Goal: Information Seeking & Learning: Learn about a topic

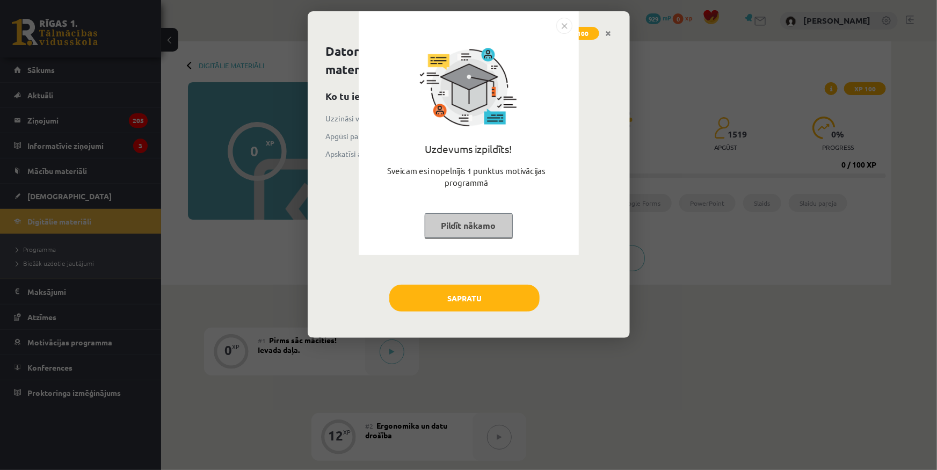
click at [461, 227] on button "Pildīt nākamo" at bounding box center [469, 225] width 88 height 25
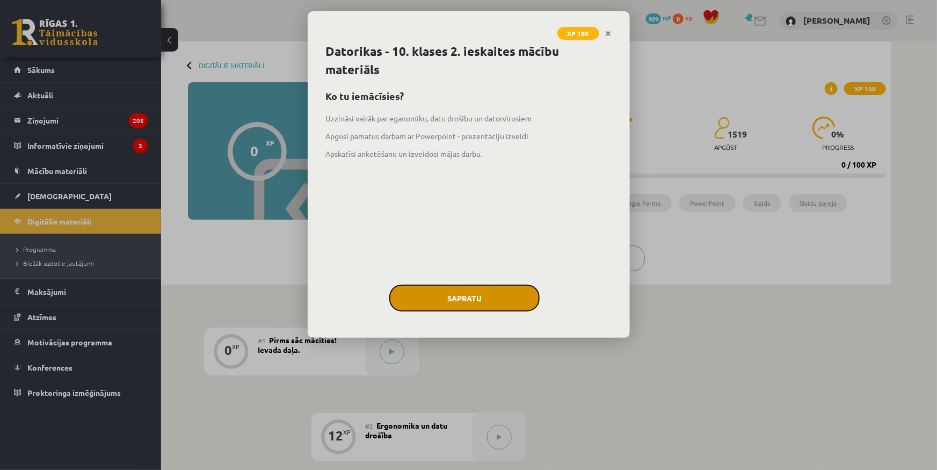
click at [437, 295] on button "Sapratu" at bounding box center [464, 297] width 150 height 27
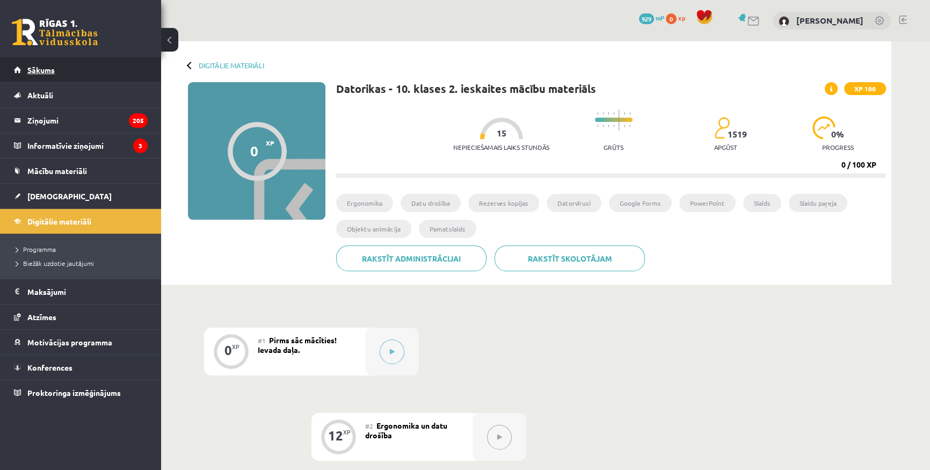
click at [39, 67] on span "Sākums" at bounding box center [40, 70] width 27 height 10
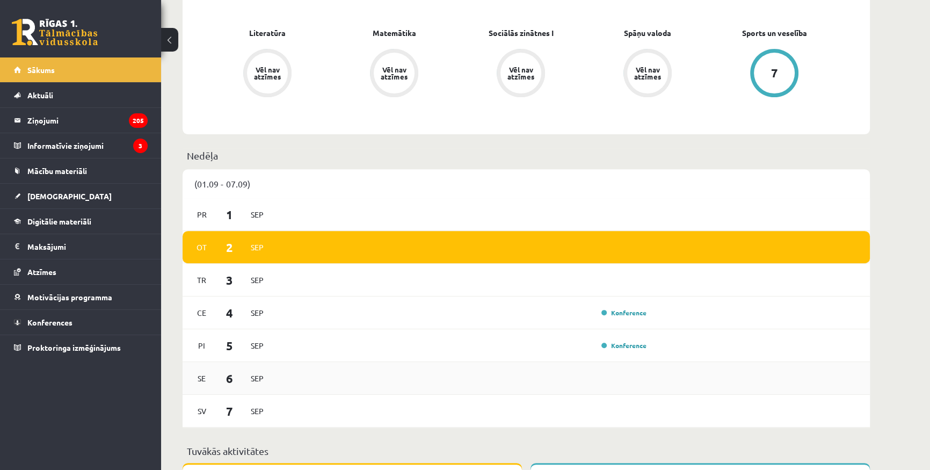
scroll to position [244, 0]
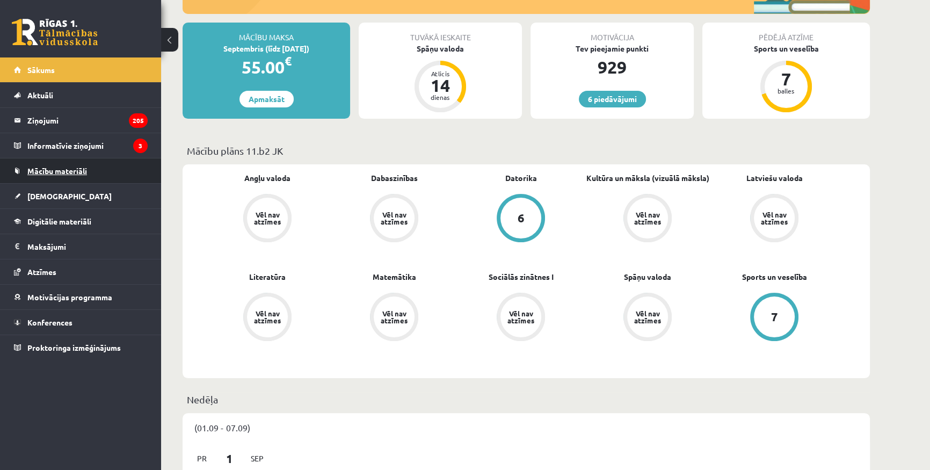
click at [43, 169] on span "Mācību materiāli" at bounding box center [57, 171] width 60 height 10
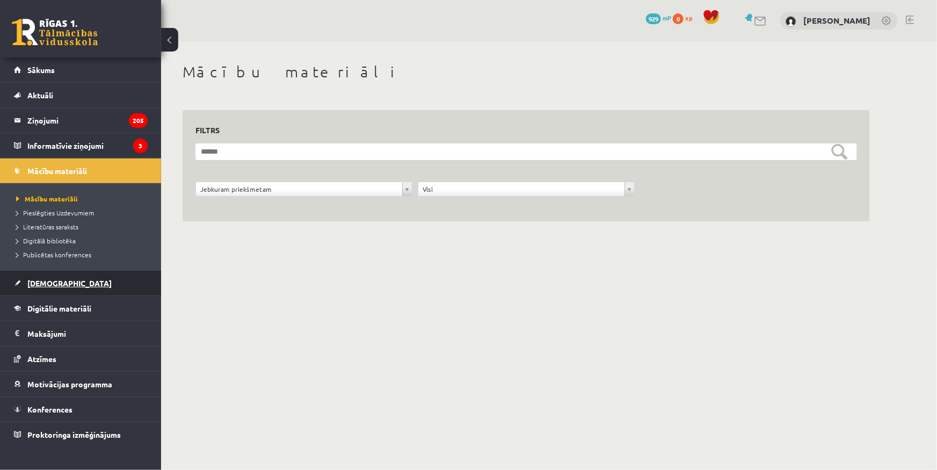
click at [42, 283] on span "[DEMOGRAPHIC_DATA]" at bounding box center [69, 283] width 84 height 10
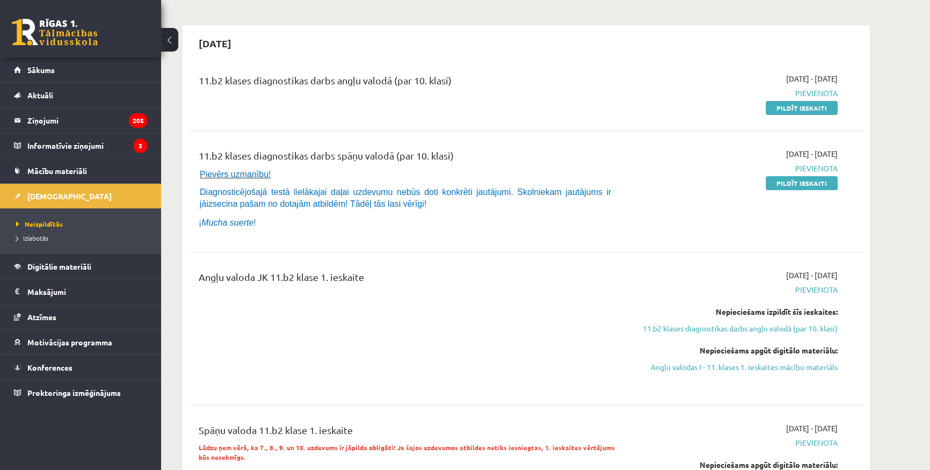
scroll to position [97, 0]
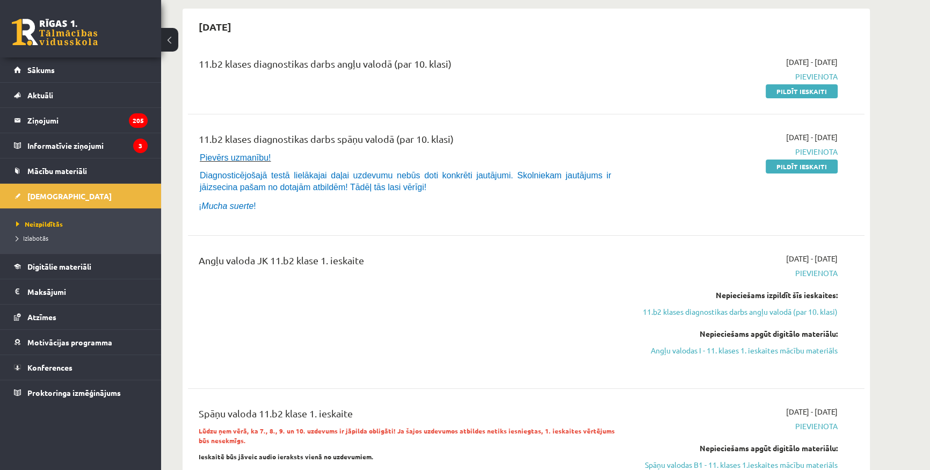
drag, startPoint x: 779, startPoint y: 352, endPoint x: 504, endPoint y: 54, distance: 405.3
click at [779, 351] on link "Angļu valodas I - 11. klases 1. ieskaites mācību materiāls" at bounding box center [736, 350] width 202 height 11
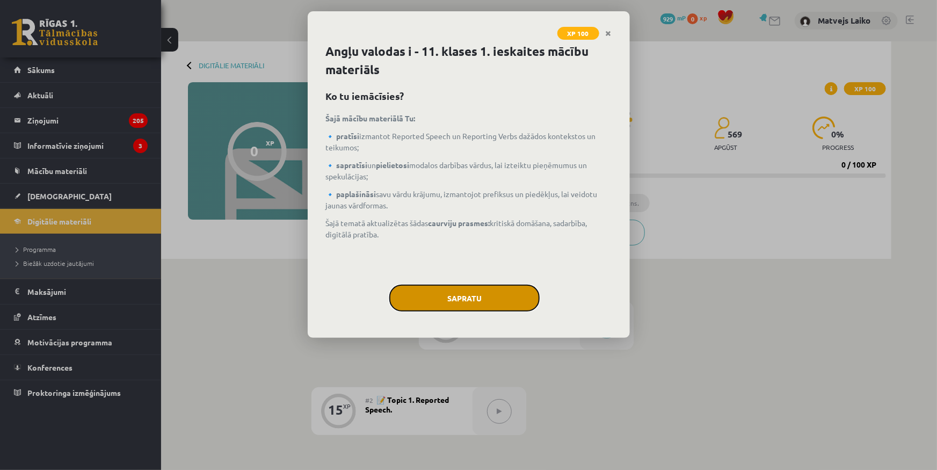
click at [461, 295] on button "Sapratu" at bounding box center [464, 297] width 150 height 27
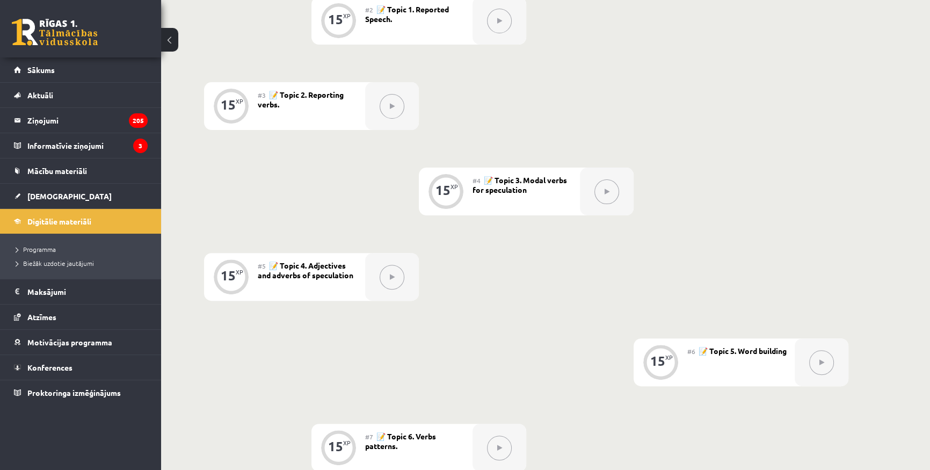
scroll to position [732, 0]
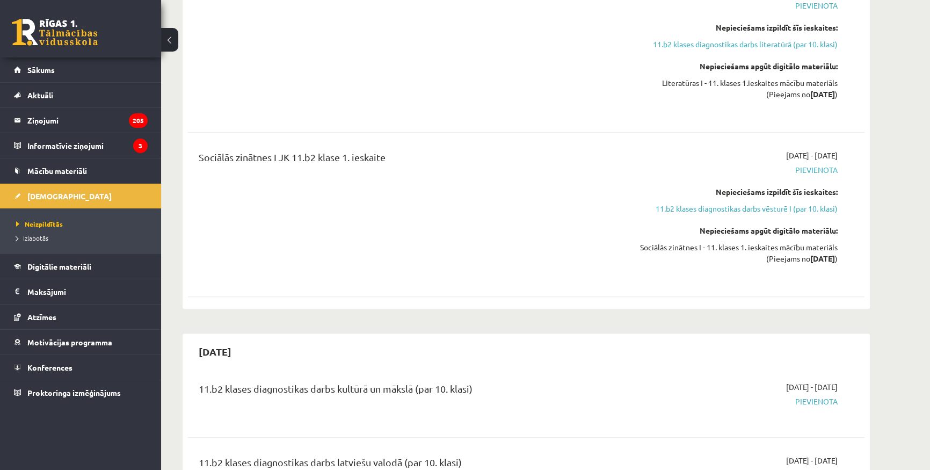
scroll to position [976, 0]
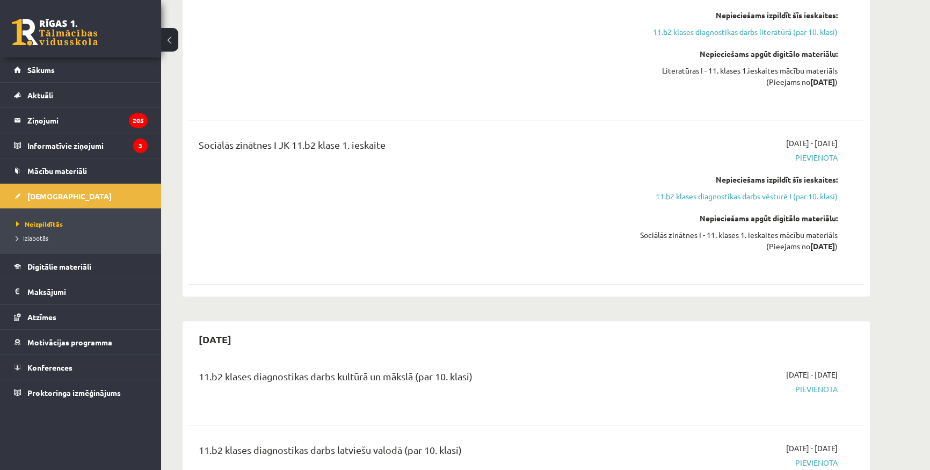
click at [48, 54] on div "0 Dāvanas 929 mP 0 xp" at bounding box center [80, 28] width 161 height 57
click at [42, 64] on link "Sākums" at bounding box center [81, 69] width 134 height 25
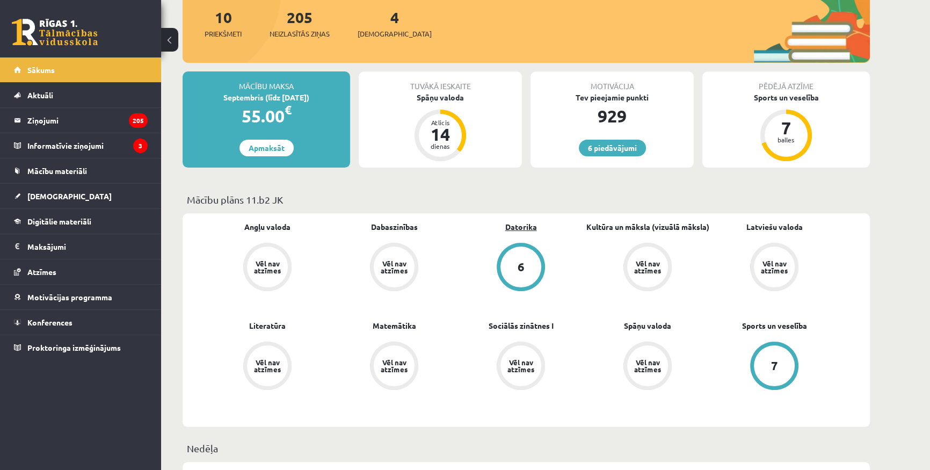
scroll to position [195, 0]
click at [523, 225] on link "Datorika" at bounding box center [521, 226] width 32 height 11
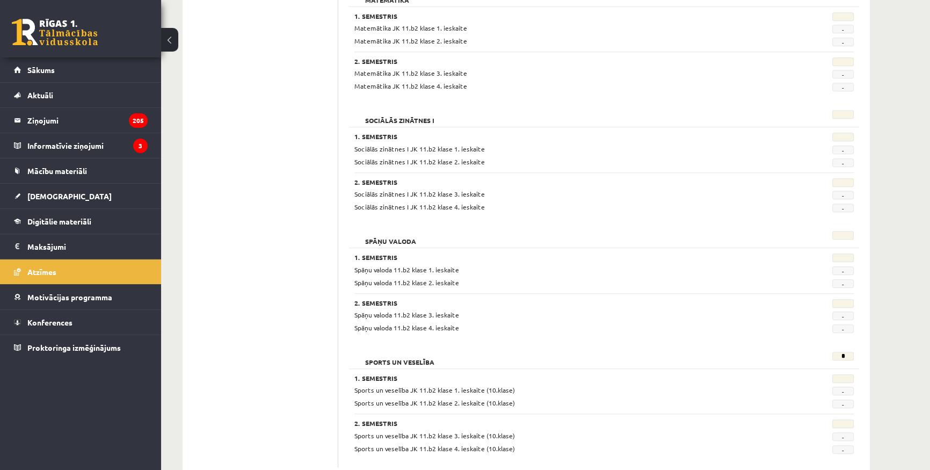
scroll to position [927, 0]
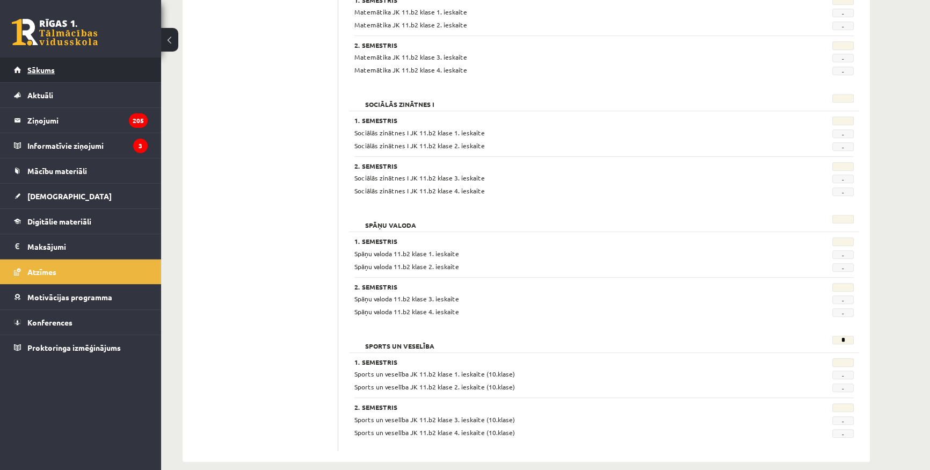
click at [46, 61] on link "Sākums" at bounding box center [81, 69] width 134 height 25
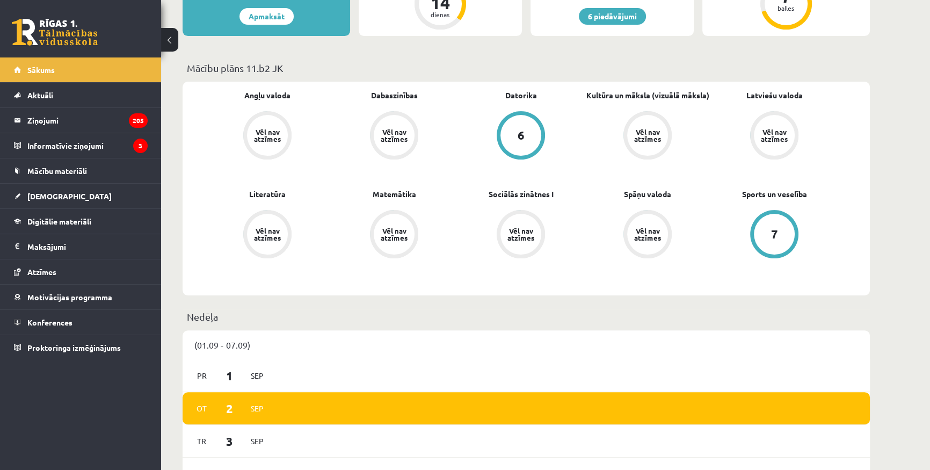
scroll to position [293, 0]
